Goal: Task Accomplishment & Management: Manage account settings

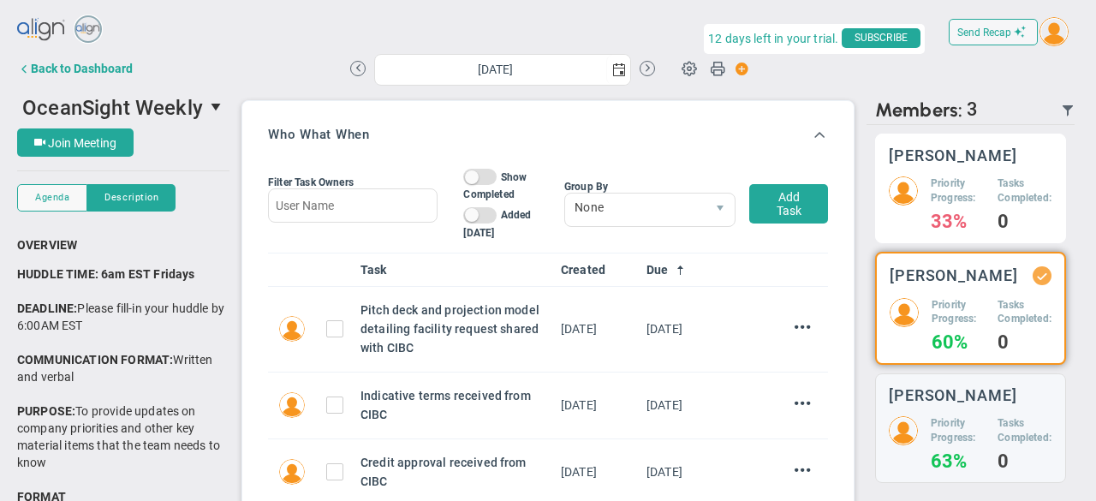
click at [972, 157] on h3 "[PERSON_NAME]" at bounding box center [953, 155] width 128 height 16
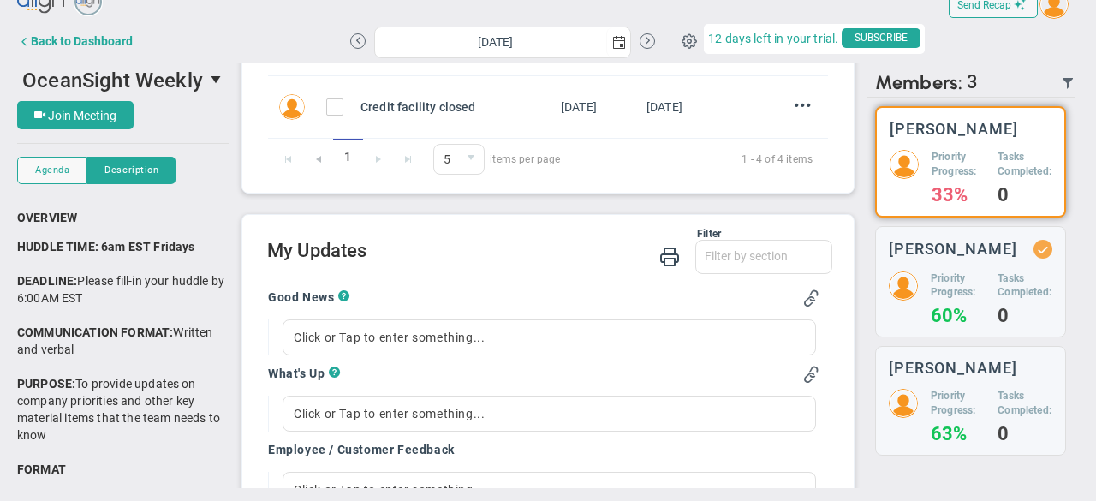
scroll to position [394, 0]
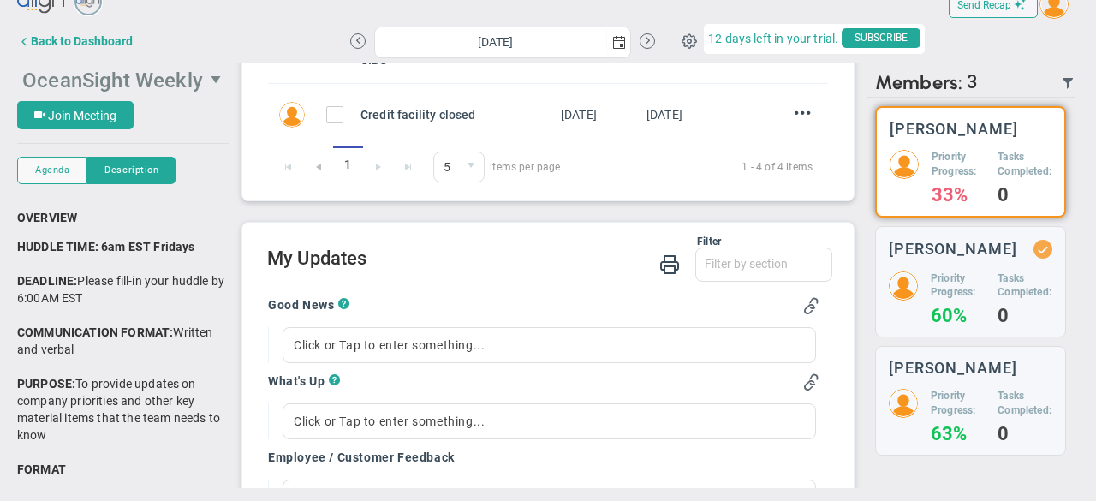
click at [152, 76] on span "OceanSight Weekly" at bounding box center [112, 80] width 181 height 24
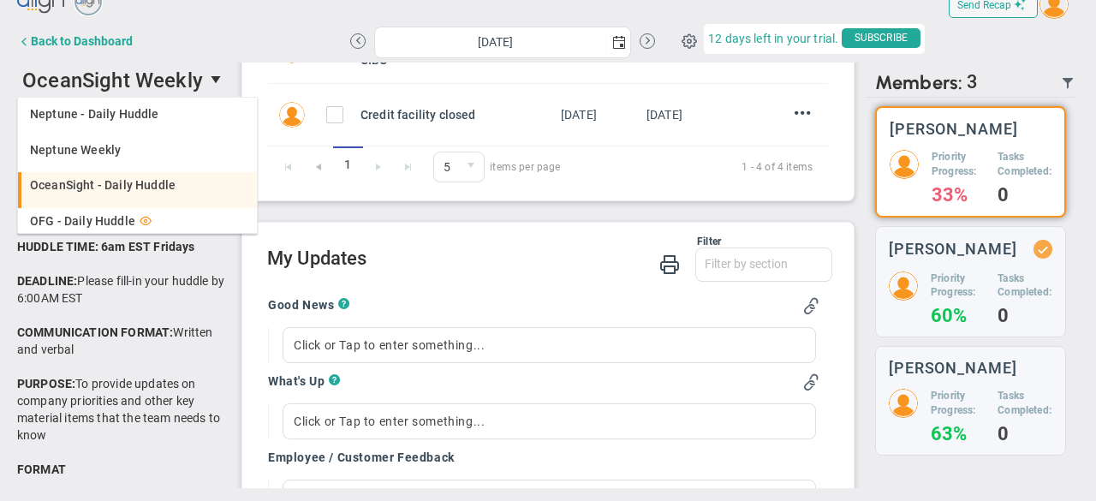
click at [128, 191] on span "OceanSight - Daily Huddle" at bounding box center [103, 185] width 146 height 12
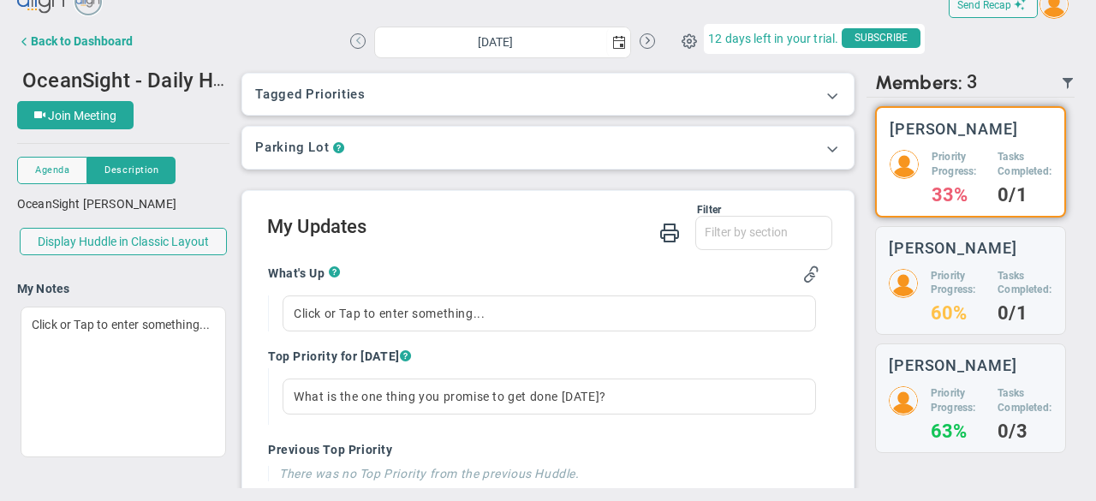
click at [350, 40] on button at bounding box center [357, 40] width 15 height 15
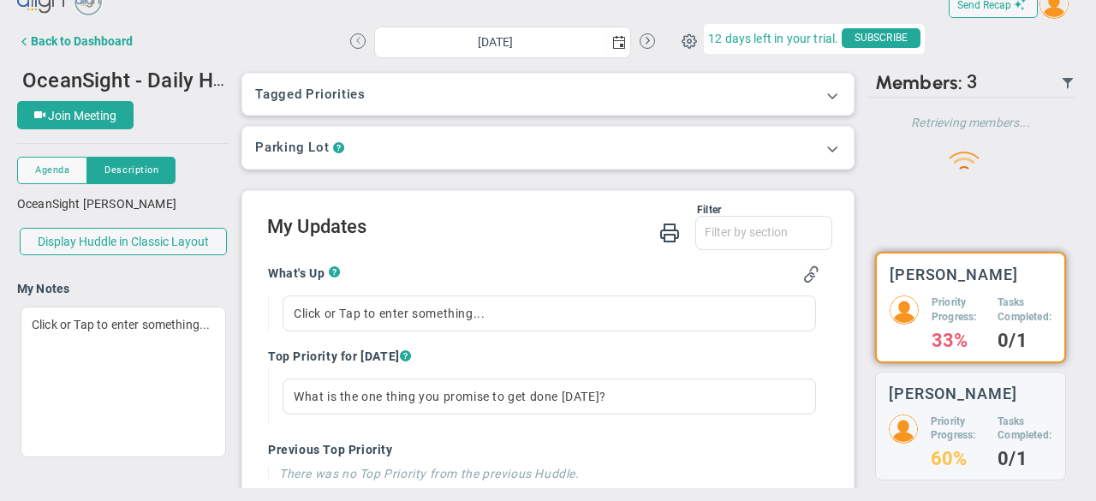
click at [350, 40] on button at bounding box center [357, 40] width 15 height 15
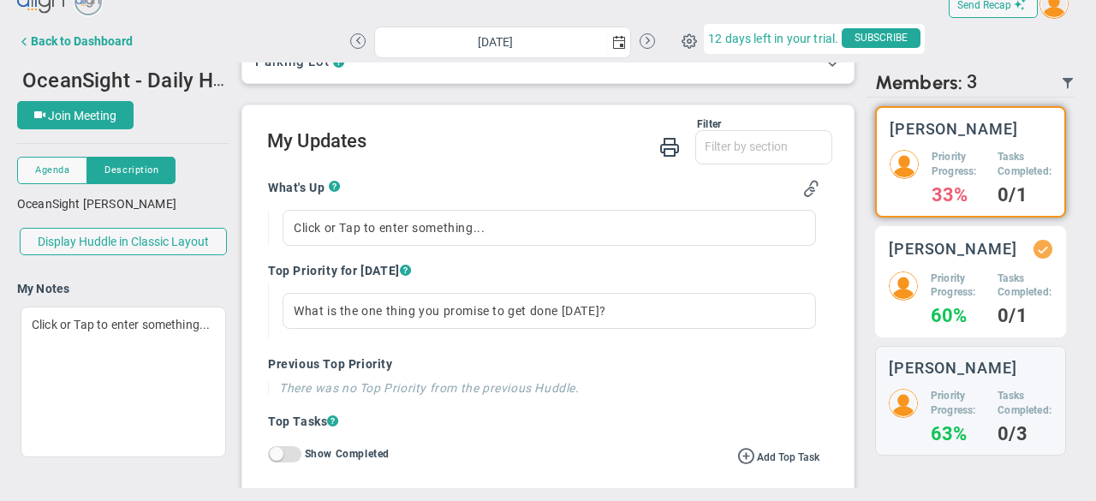
click at [955, 300] on h5 "Priority Progress:" at bounding box center [958, 285] width 54 height 29
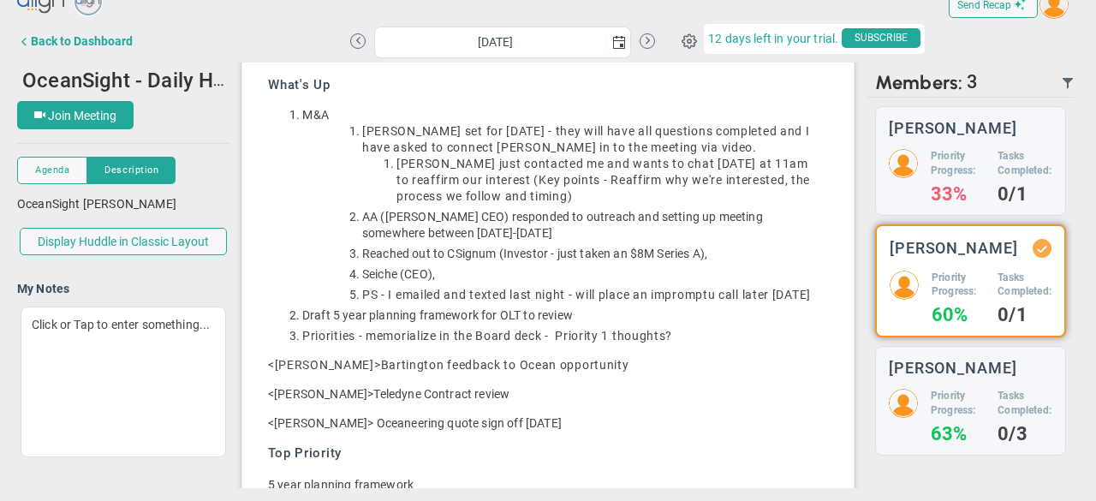
scroll to position [226, 0]
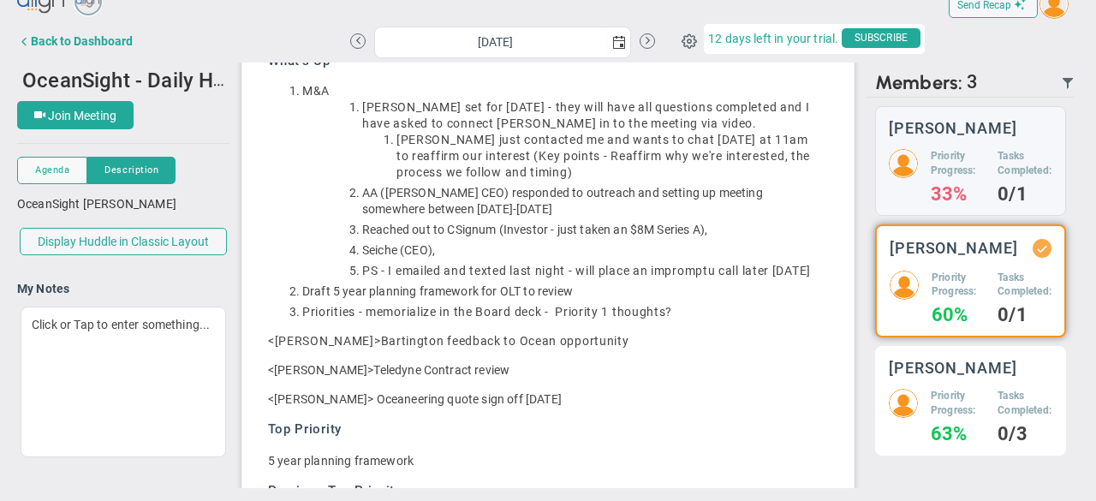
click at [969, 401] on div "[PERSON_NAME] Priority Progress: 63% Tasks Completed: 0/3" at bounding box center [970, 401] width 191 height 110
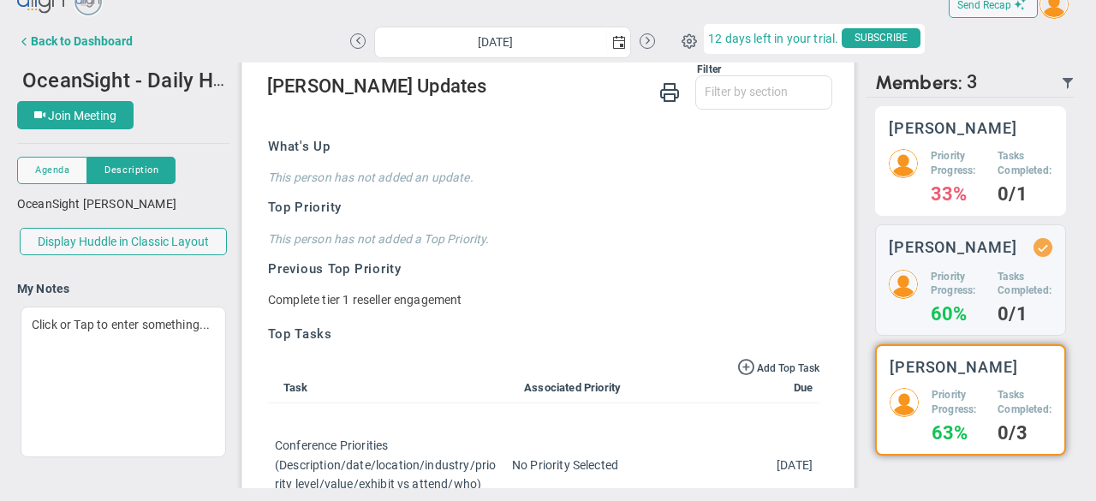
click at [931, 194] on div "Priority Progress: 33%" at bounding box center [958, 175] width 54 height 53
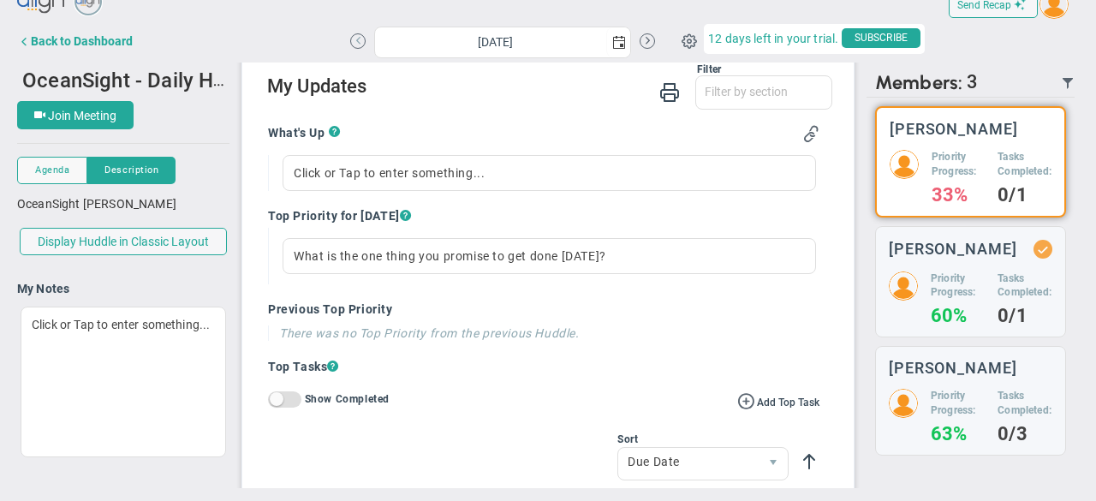
click at [351, 41] on button at bounding box center [357, 40] width 15 height 15
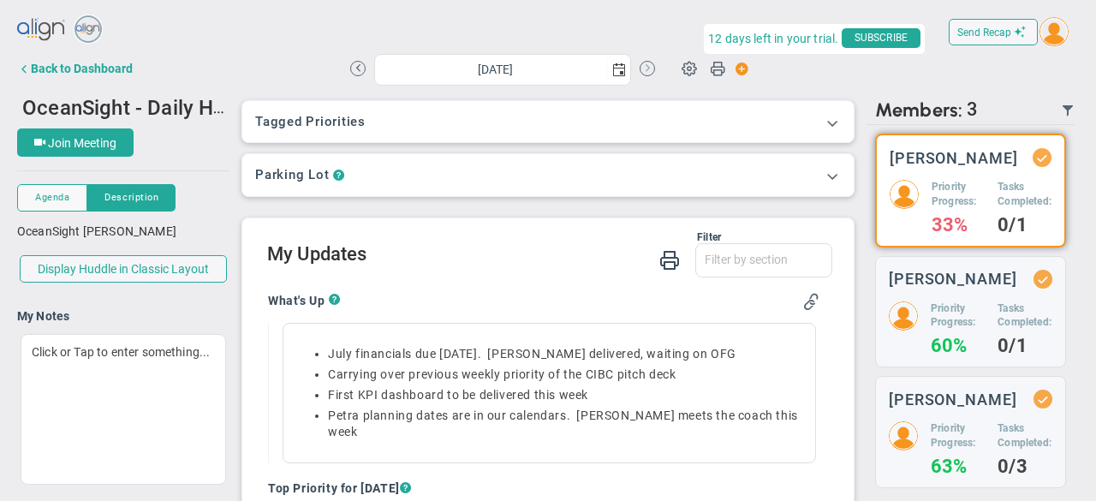
click at [640, 69] on button at bounding box center [646, 68] width 15 height 15
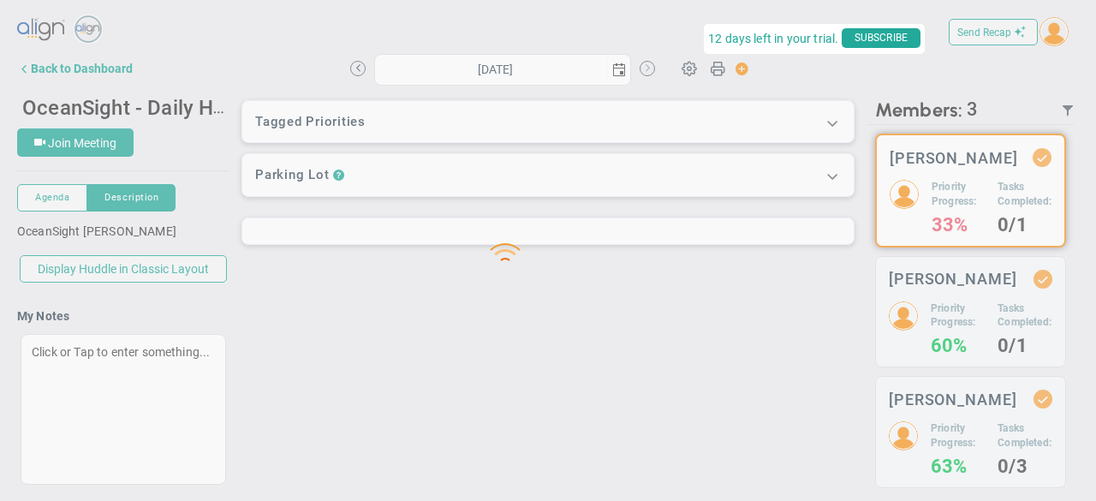
type input "[DATE]"
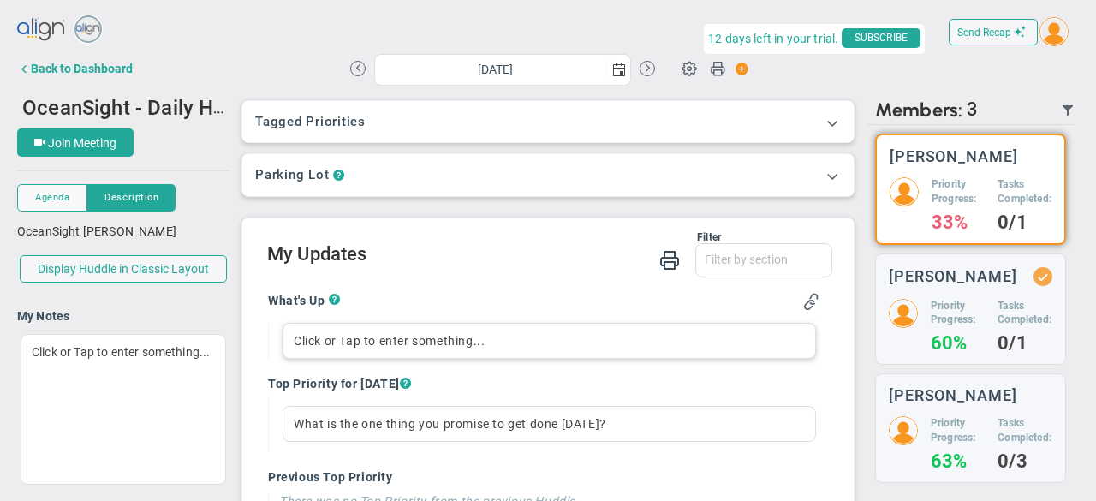
click at [358, 331] on div "Click or Tap to enter something..." at bounding box center [548, 341] width 533 height 36
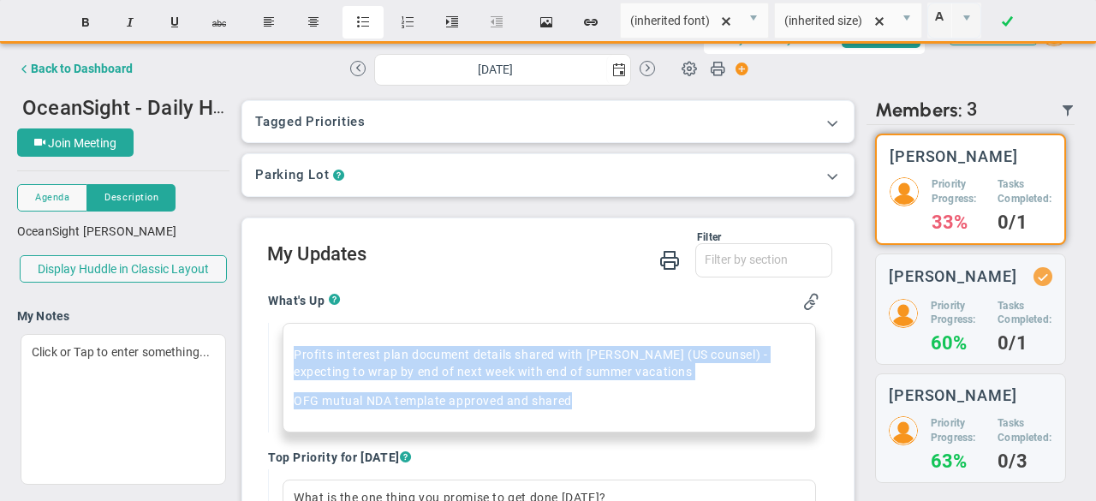
click at [356, 19] on button "Insert unordered list" at bounding box center [362, 22] width 41 height 33
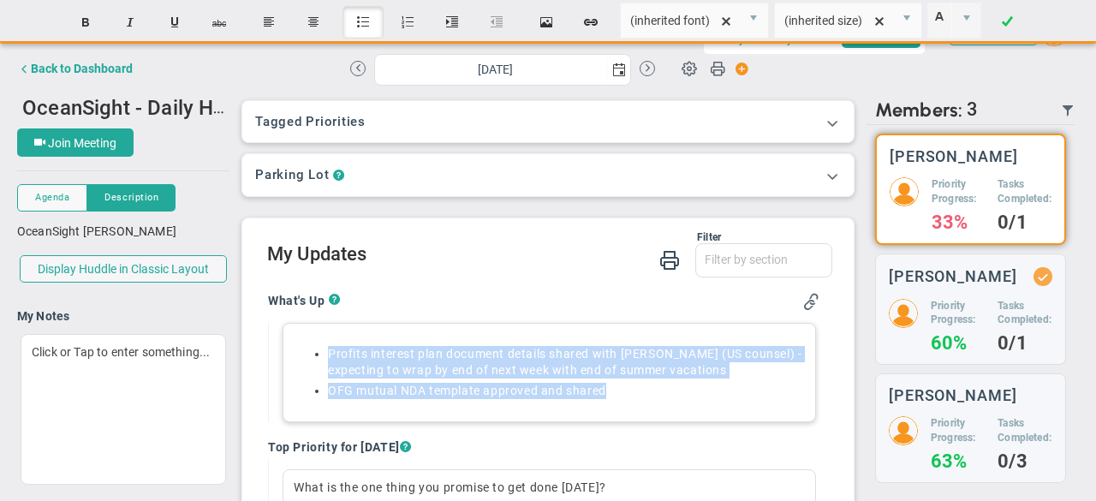
click at [615, 388] on li "OFG mutual NDA template approved and shared" at bounding box center [566, 391] width 477 height 16
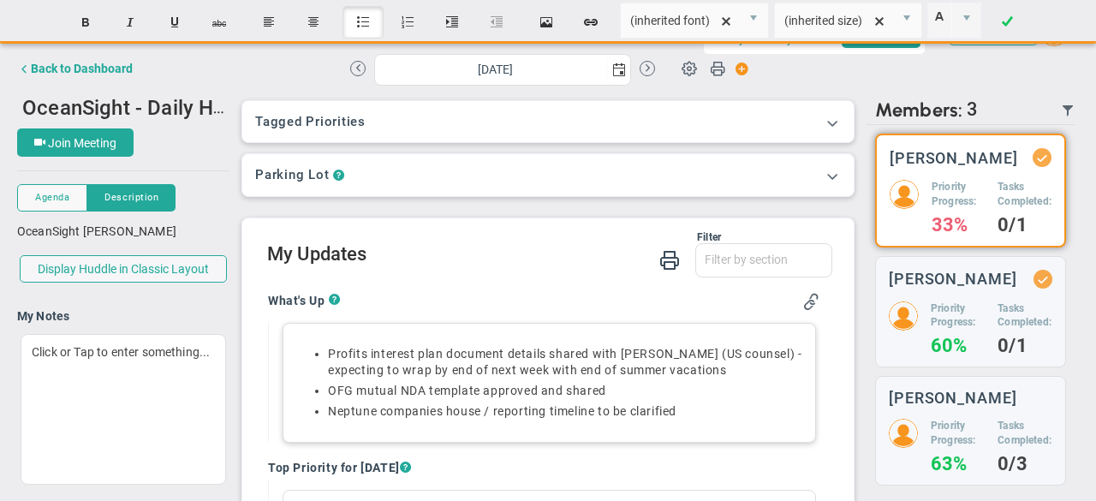
click at [566, 361] on li "Profits interest plan document details shared with [PERSON_NAME] (US counsel) -…" at bounding box center [566, 362] width 477 height 33
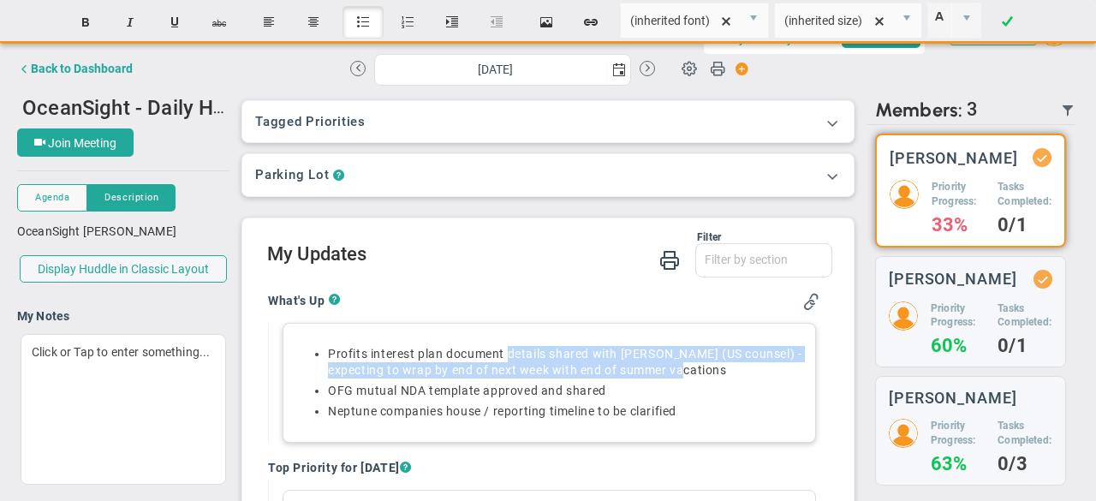
drag, startPoint x: 505, startPoint y: 355, endPoint x: 734, endPoint y: 366, distance: 229.6
click at [734, 366] on li "Profits interest plan document details shared with [PERSON_NAME] (US counsel) -…" at bounding box center [566, 362] width 477 height 33
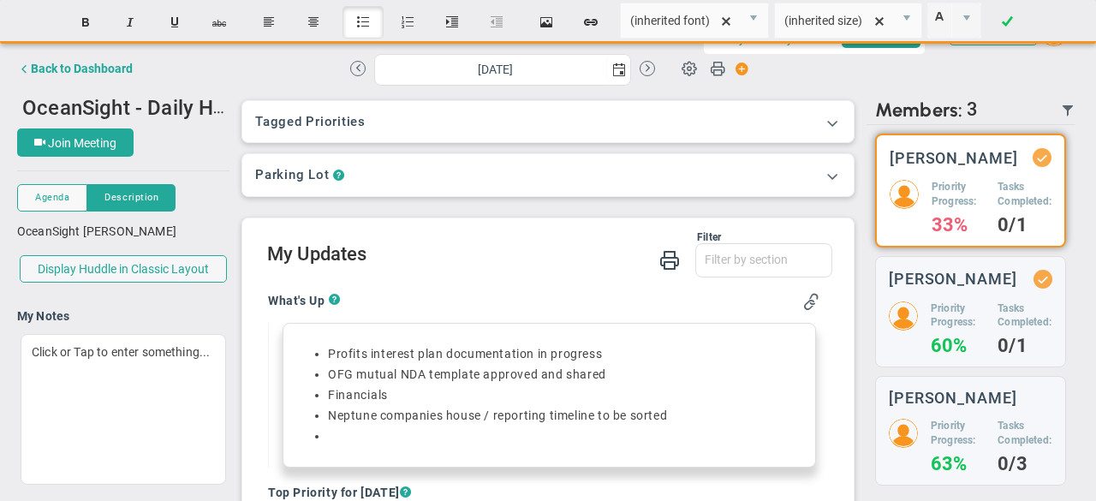
click at [361, 21] on button "Insert unordered list" at bounding box center [362, 22] width 41 height 33
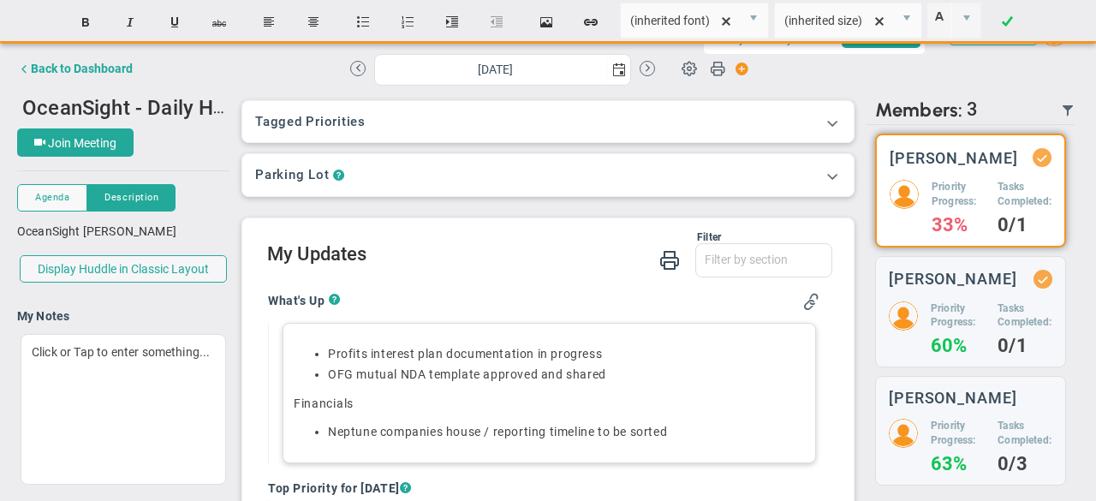
drag, startPoint x: 324, startPoint y: 430, endPoint x: 416, endPoint y: 379, distance: 104.6
click at [328, 430] on li "Neptune companies house / reporting timeline to be sorted" at bounding box center [566, 432] width 477 height 16
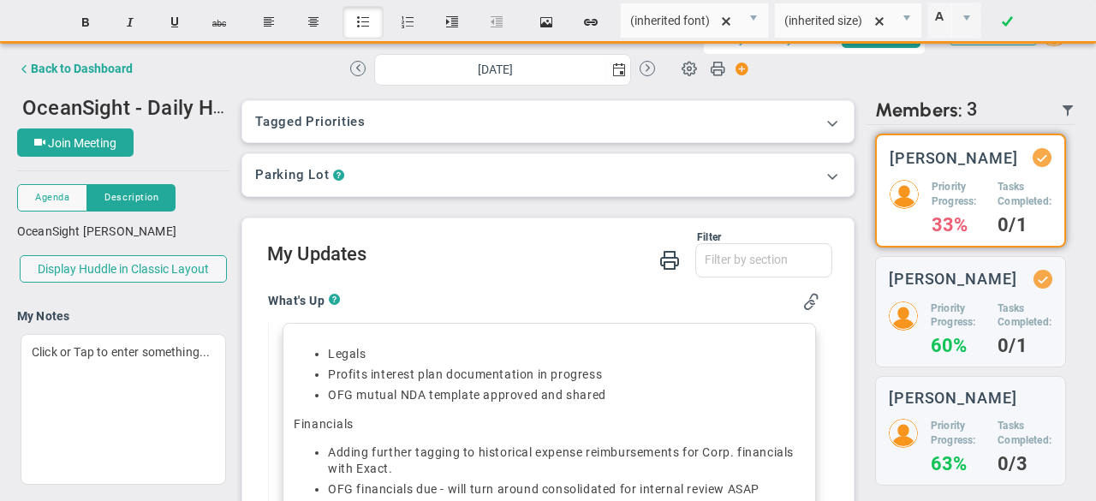
click at [357, 18] on button "Insert unordered list" at bounding box center [362, 22] width 41 height 33
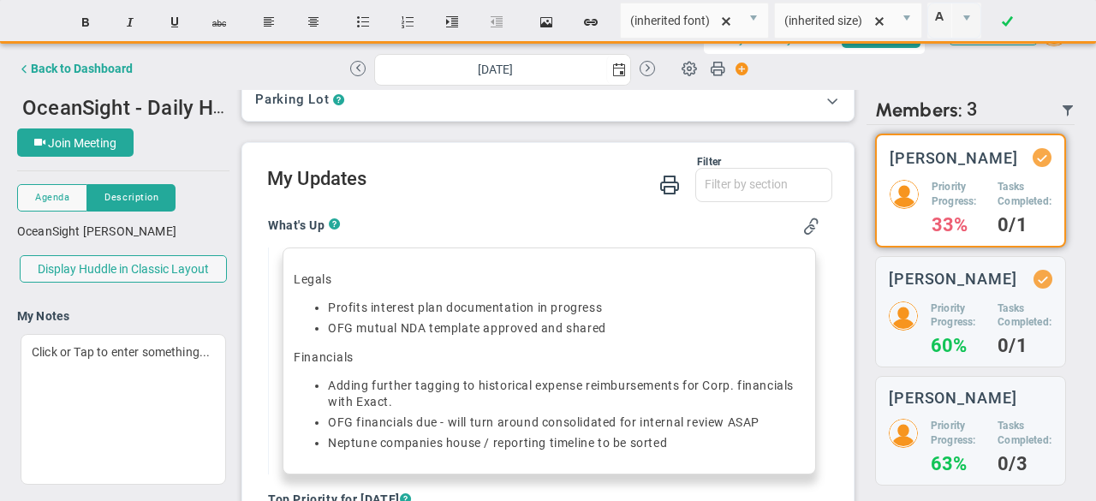
scroll to position [171, 0]
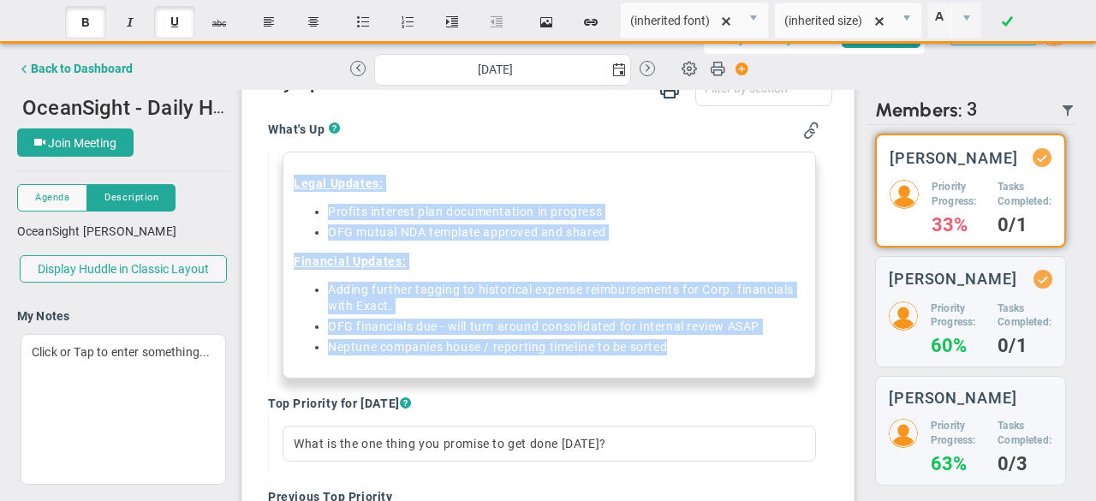
drag, startPoint x: 683, startPoint y: 352, endPoint x: 271, endPoint y: 176, distance: 448.4
click at [271, 176] on div "Legal Updates:﻿ Profits interest plan documentation in progress OFG mutual NDA …" at bounding box center [543, 265] width 551 height 227
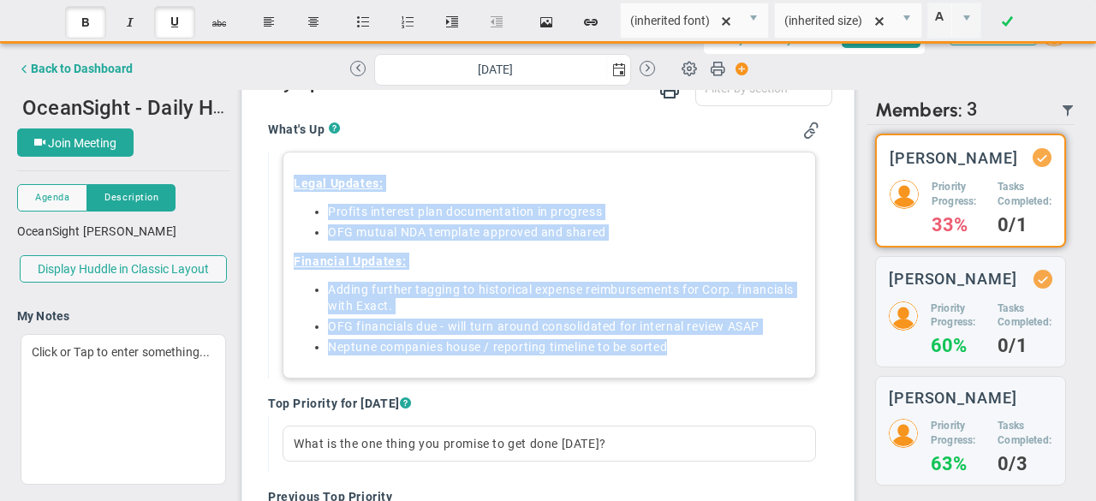
copy div "Legal Updates:﻿ Profits interest plan documentation in progress OFG mutual NDA …"
click at [463, 181] on p "Legal Updates:" at bounding box center [549, 183] width 511 height 17
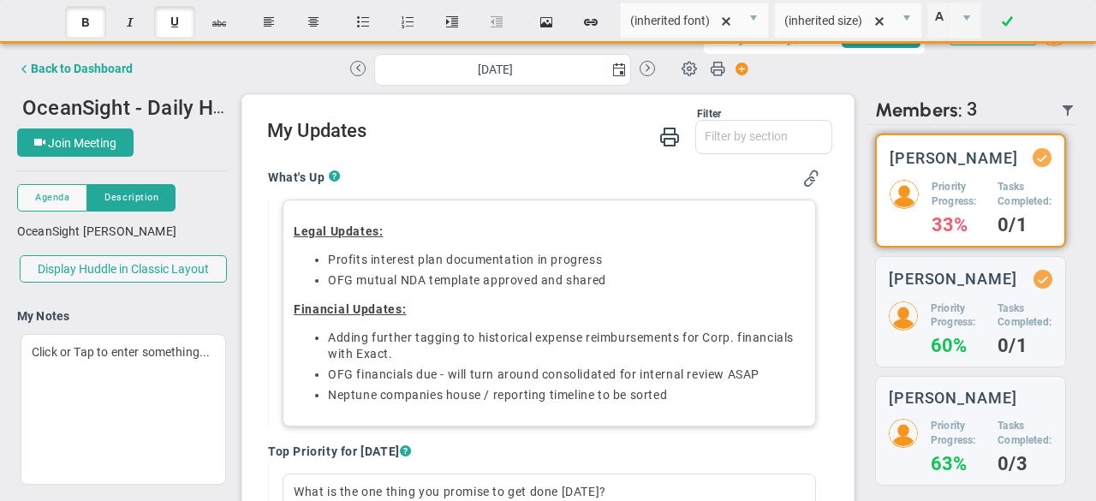
scroll to position [86, 0]
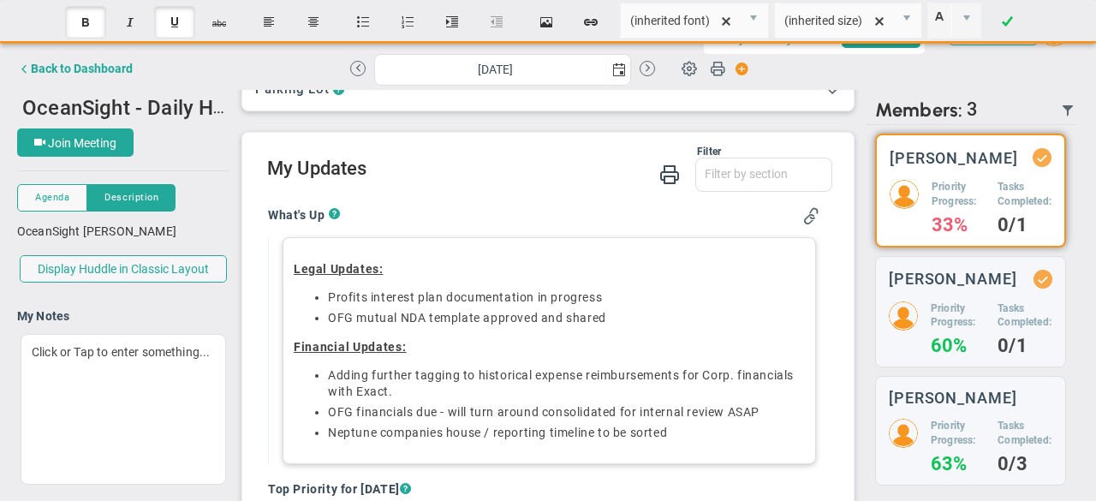
click at [624, 294] on li "Profits interest plan documentation in progress" at bounding box center [566, 297] width 477 height 16
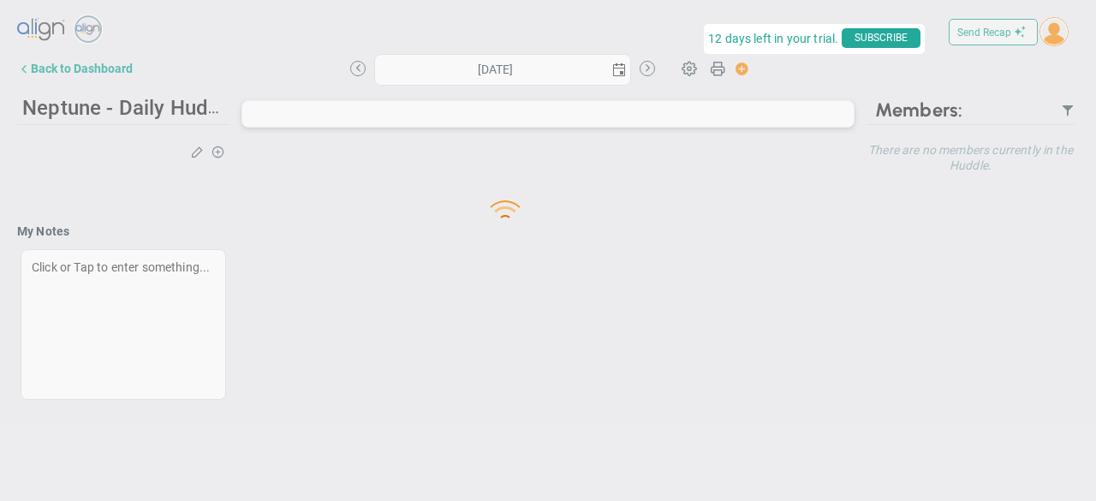
type input "[DATE]"
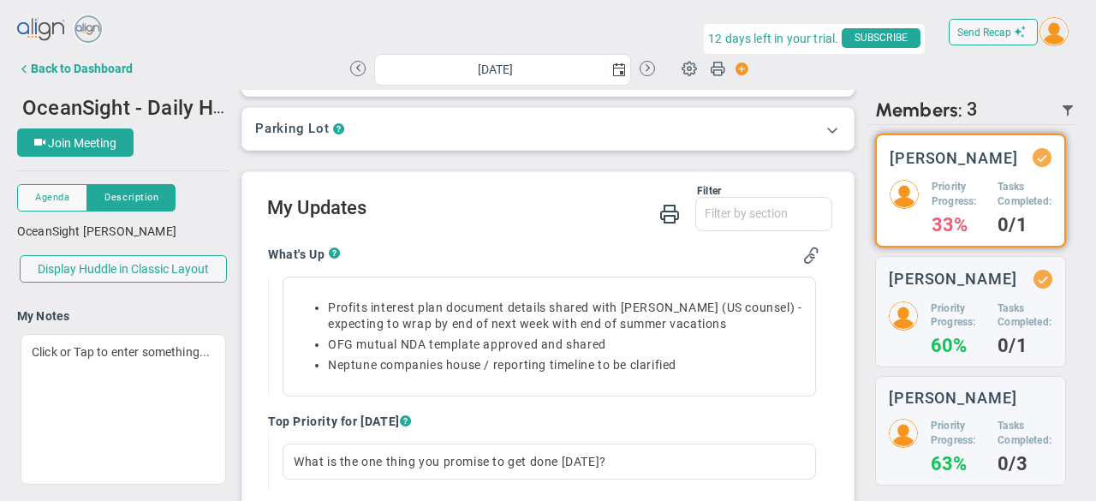
scroll to position [86, 0]
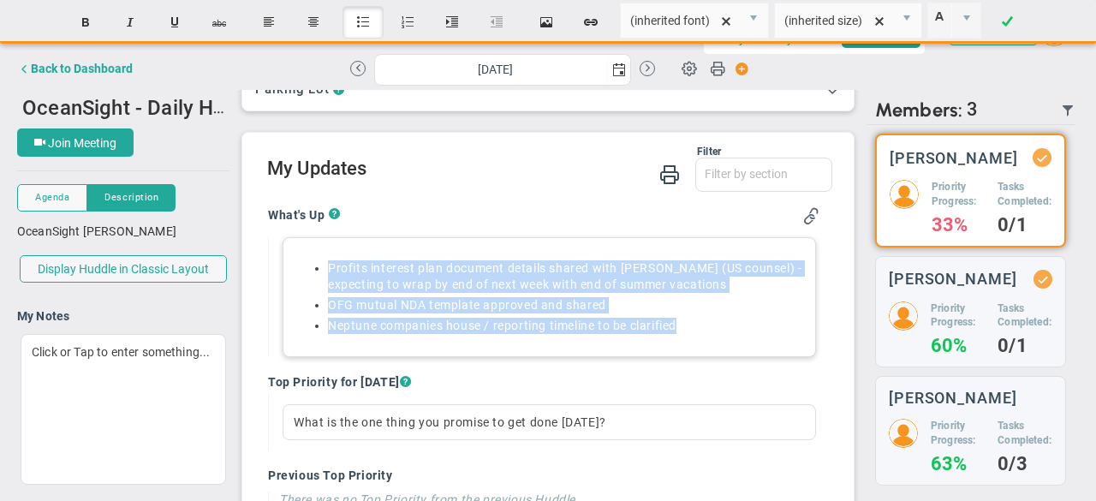
drag, startPoint x: 668, startPoint y: 324, endPoint x: 294, endPoint y: 248, distance: 380.9
click at [294, 248] on div "Profits interest plan document details shared with Choate (US counsel) - expect…" at bounding box center [548, 297] width 533 height 120
paste div
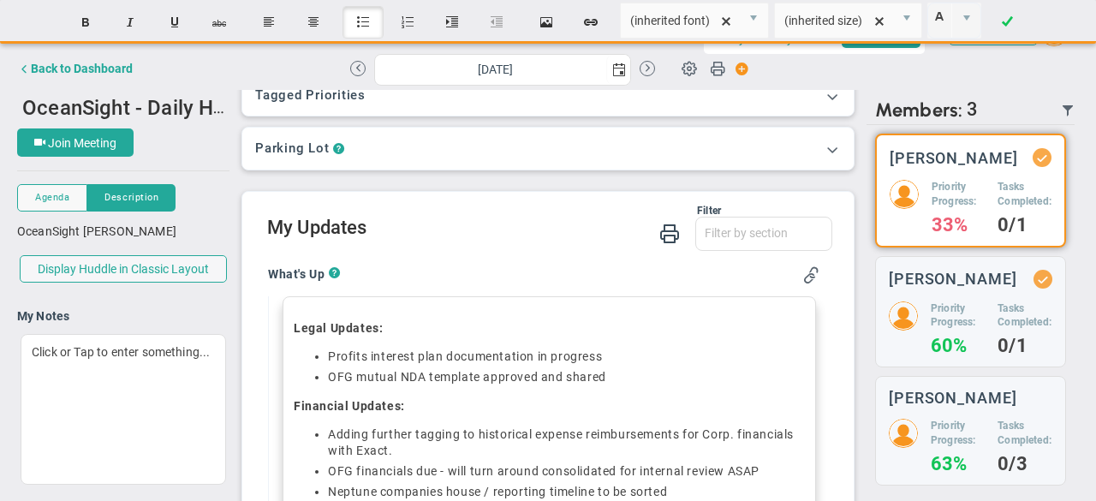
scroll to position [0, 0]
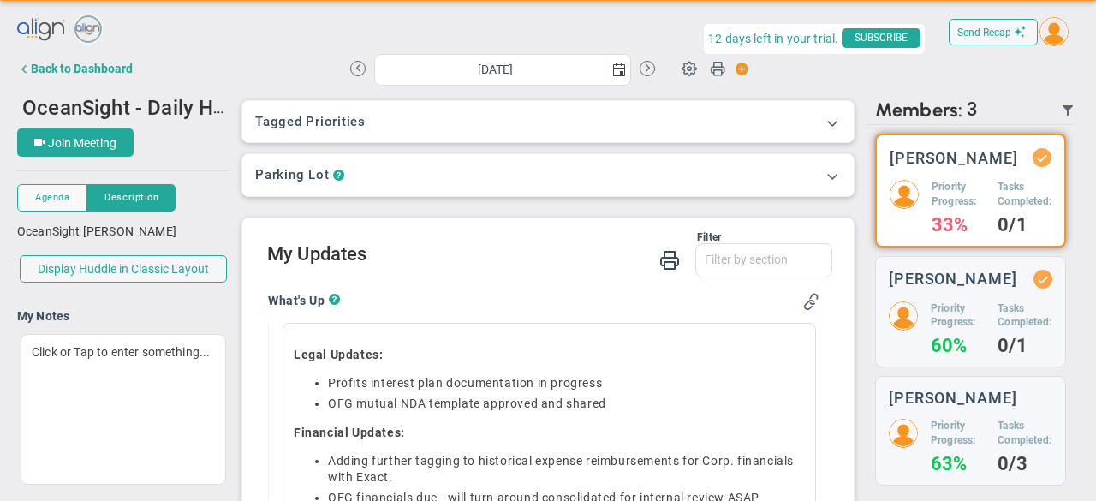
click at [392, 179] on div "Parking Lot ?" at bounding box center [548, 175] width 586 height 16
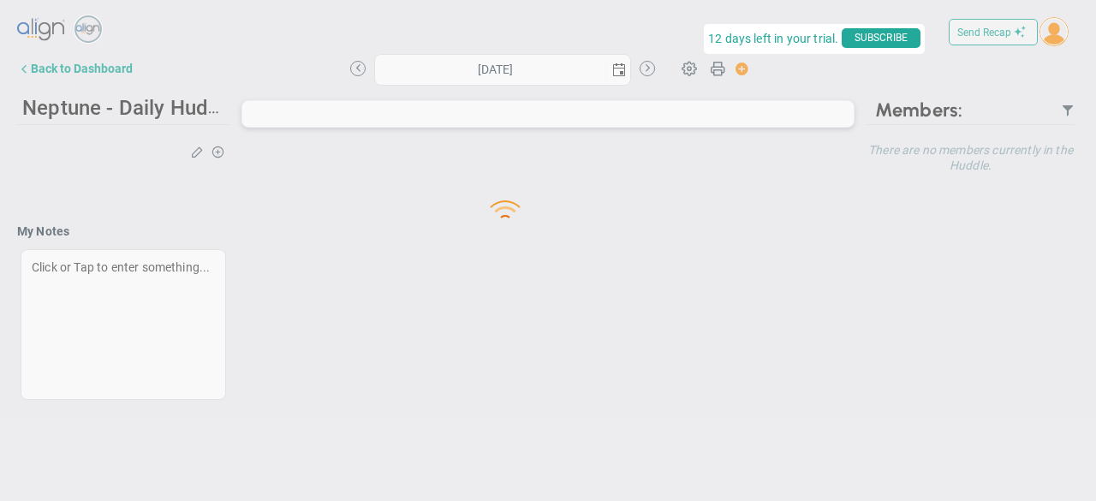
type input "[DATE]"
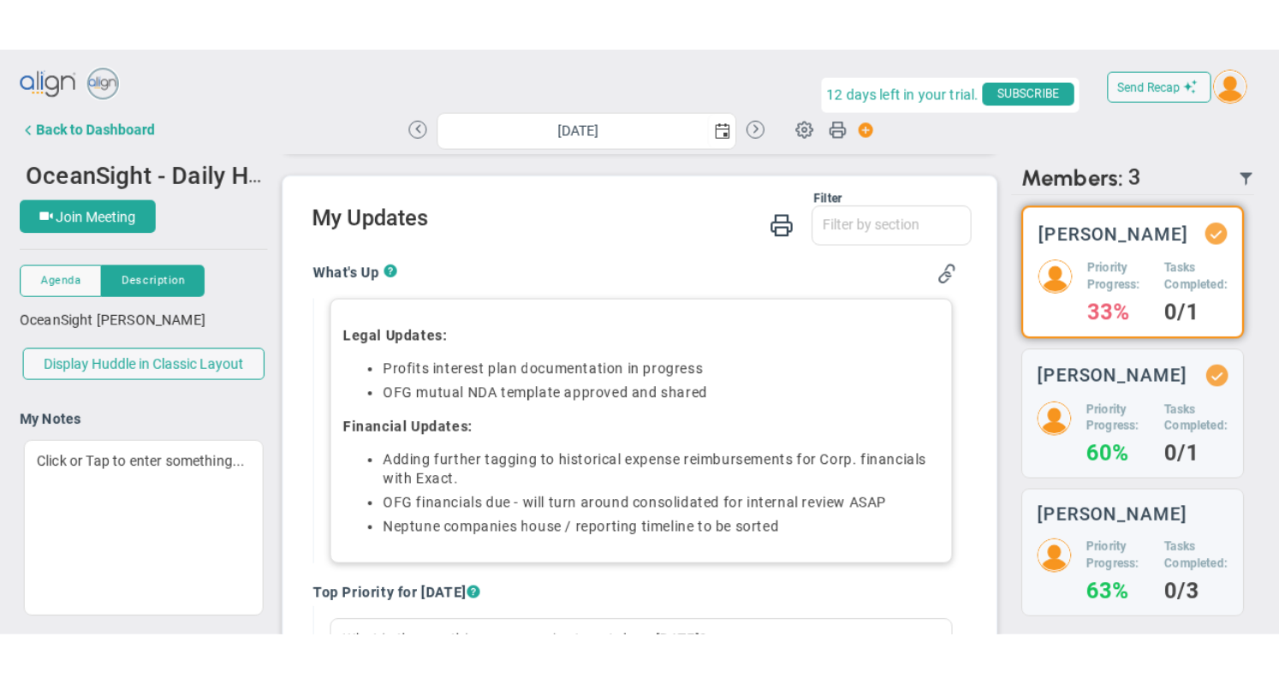
scroll to position [257, 0]
